Goal: Task Accomplishment & Management: Complete application form

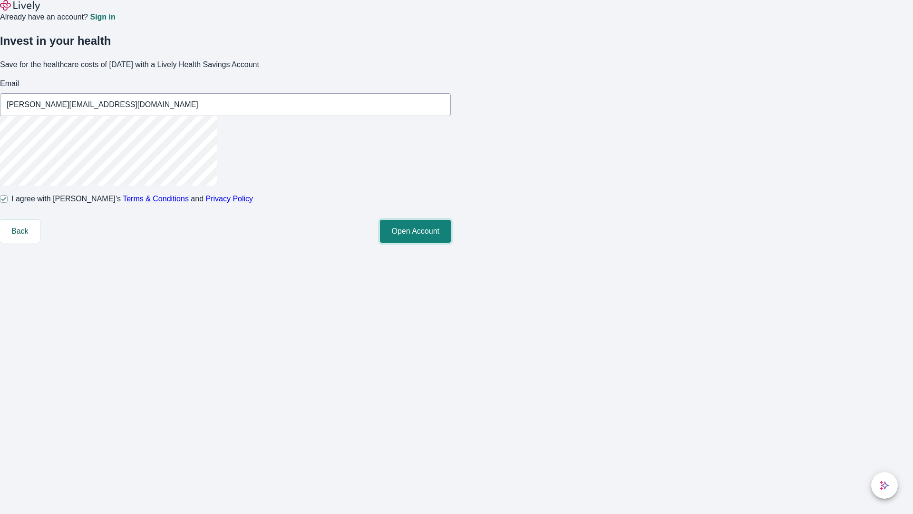
click at [451, 243] on button "Open Account" at bounding box center [415, 231] width 71 height 23
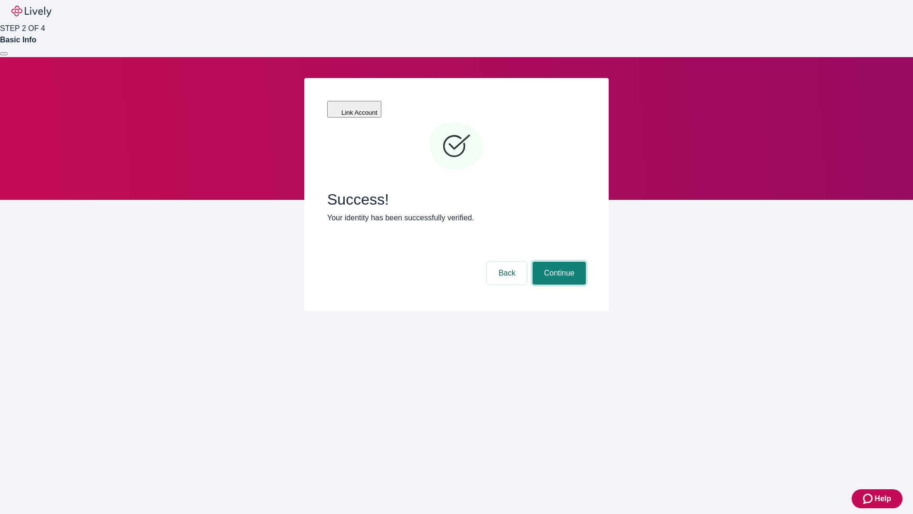
click at [558, 262] on button "Continue" at bounding box center [559, 273] width 53 height 23
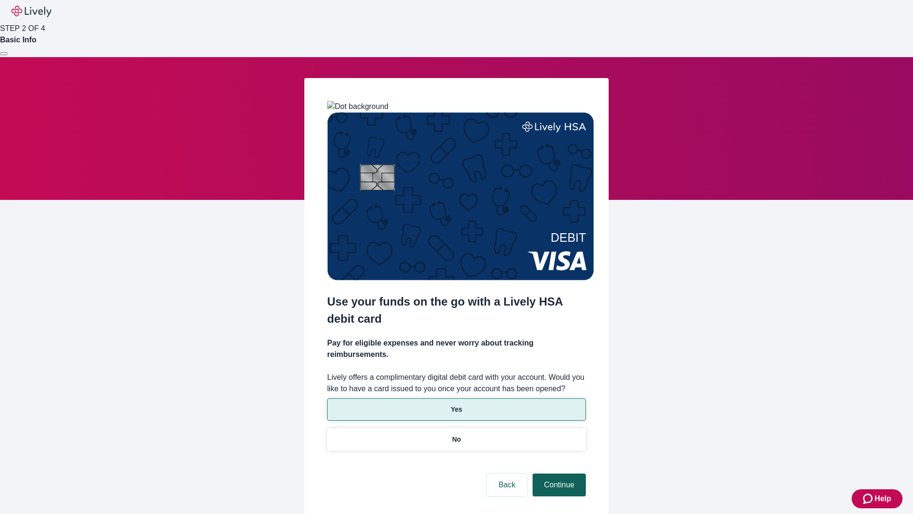
click at [456, 404] on p "Yes" at bounding box center [456, 409] width 11 height 10
click at [558, 473] on button "Continue" at bounding box center [559, 484] width 53 height 23
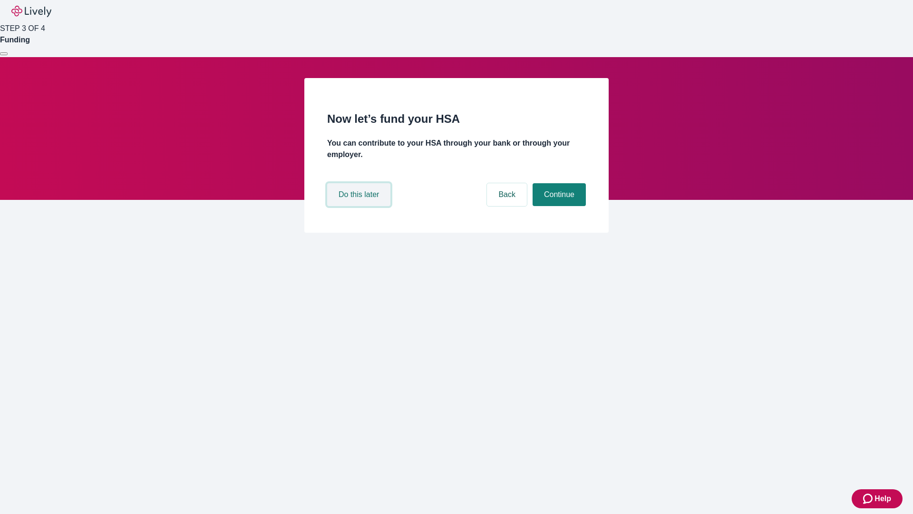
click at [360, 206] on button "Do this later" at bounding box center [358, 194] width 63 height 23
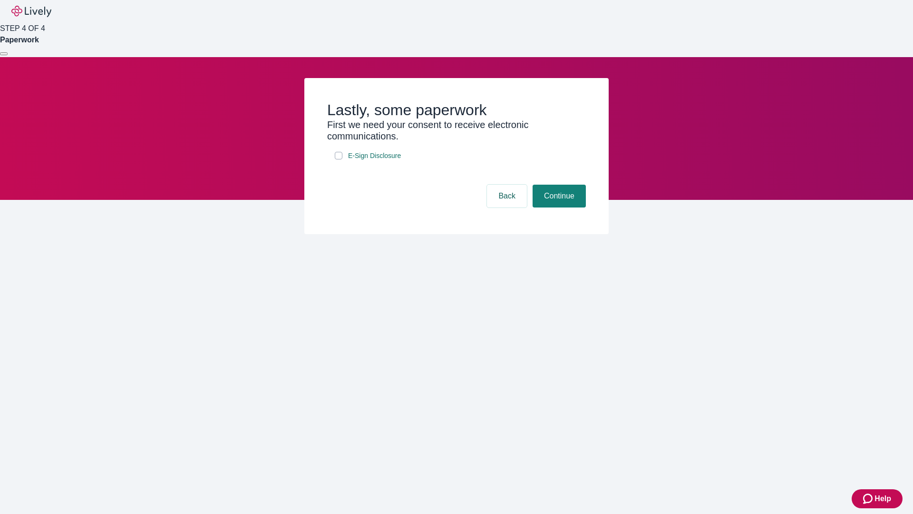
click at [339, 159] on input "E-Sign Disclosure" at bounding box center [339, 156] width 8 height 8
checkbox input "true"
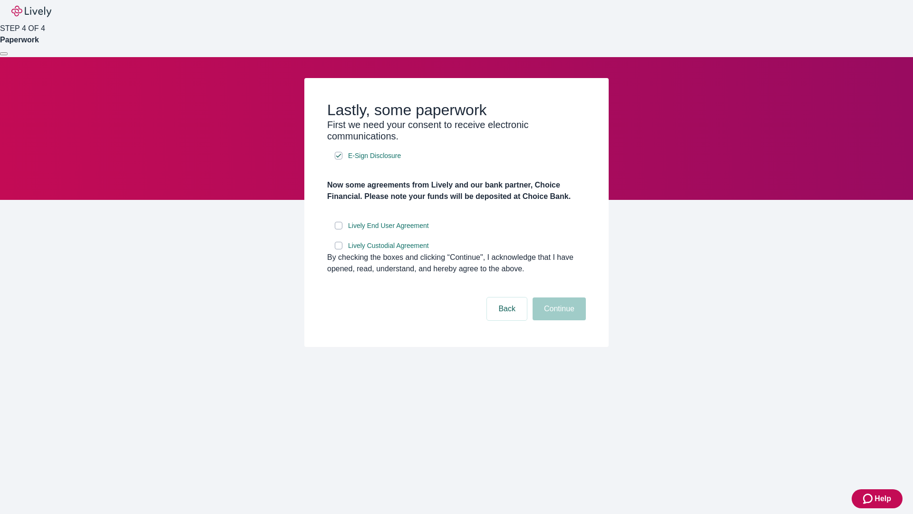
click at [339, 229] on input "Lively End User Agreement" at bounding box center [339, 226] width 8 height 8
checkbox input "true"
click at [339, 249] on input "Lively Custodial Agreement" at bounding box center [339, 246] width 8 height 8
checkbox input "true"
click at [558, 320] on button "Continue" at bounding box center [559, 308] width 53 height 23
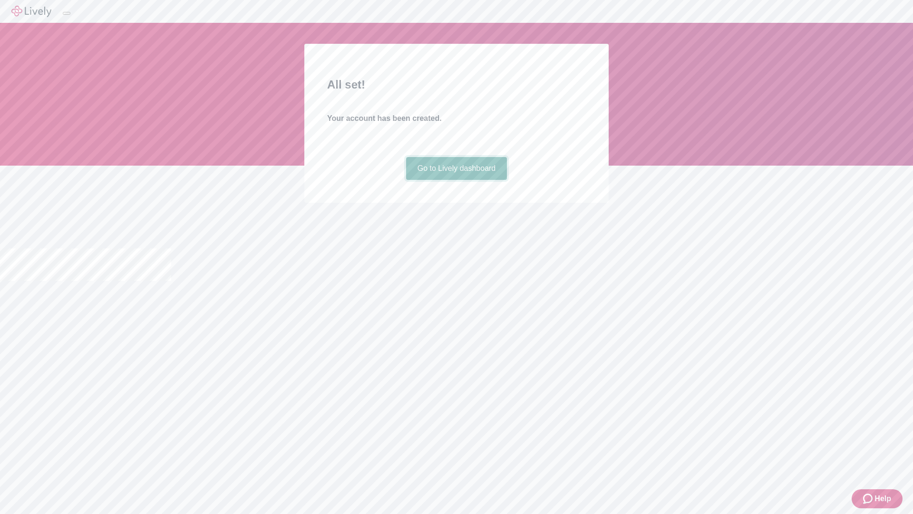
click at [456, 180] on link "Go to Lively dashboard" at bounding box center [456, 168] width 101 height 23
